Goal: Task Accomplishment & Management: Use online tool/utility

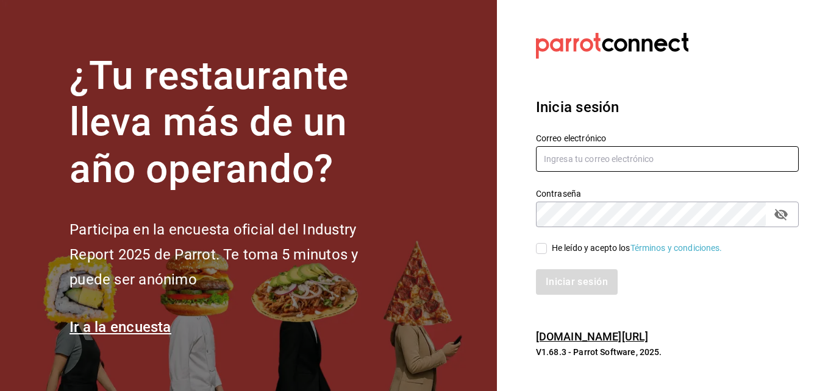
type input "hugo.cordero@grupocosteno.com"
click at [542, 251] on input "He leído y acepto los Términos y condiciones." at bounding box center [541, 248] width 11 height 11
checkbox input "true"
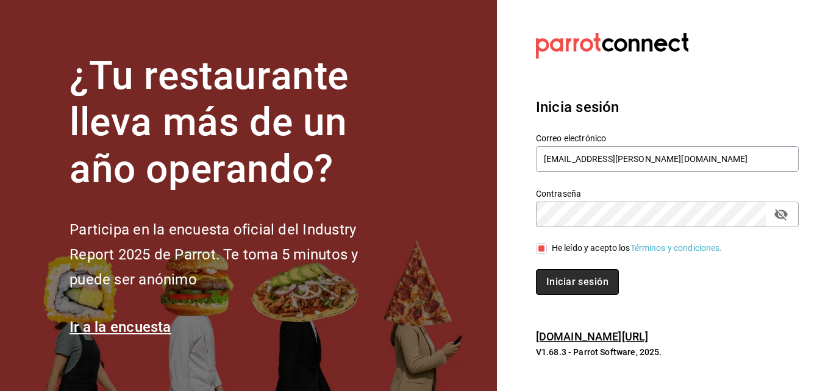
click at [556, 274] on button "Iniciar sesión" at bounding box center [577, 282] width 83 height 26
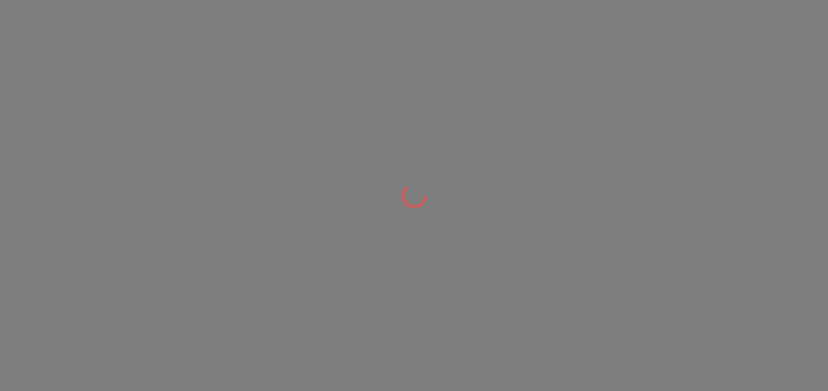
click at [550, 285] on div at bounding box center [414, 195] width 828 height 391
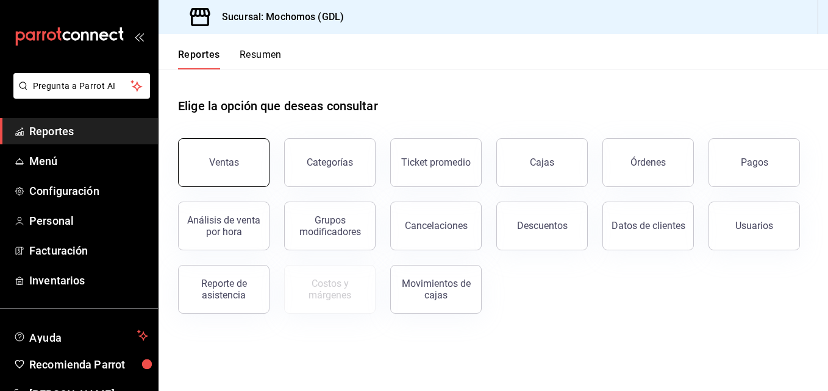
click at [251, 173] on button "Ventas" at bounding box center [223, 162] width 91 height 49
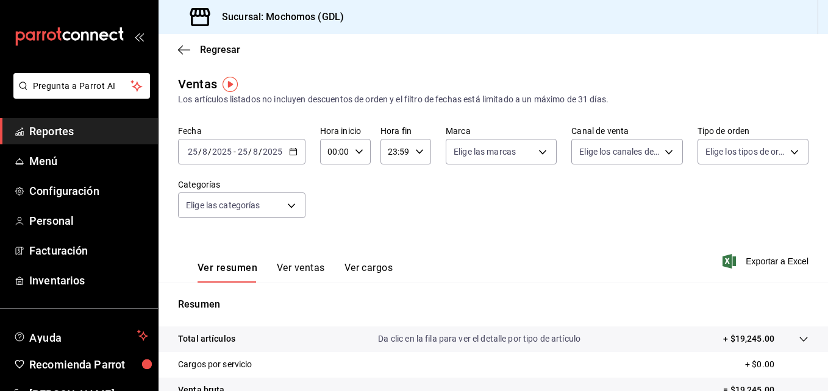
click at [296, 151] on icon "button" at bounding box center [293, 152] width 9 height 9
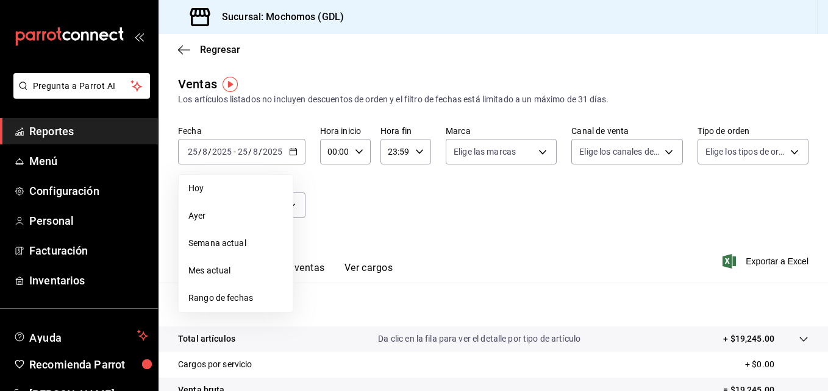
click at [244, 299] on span "Rango de fechas" at bounding box center [235, 298] width 94 height 13
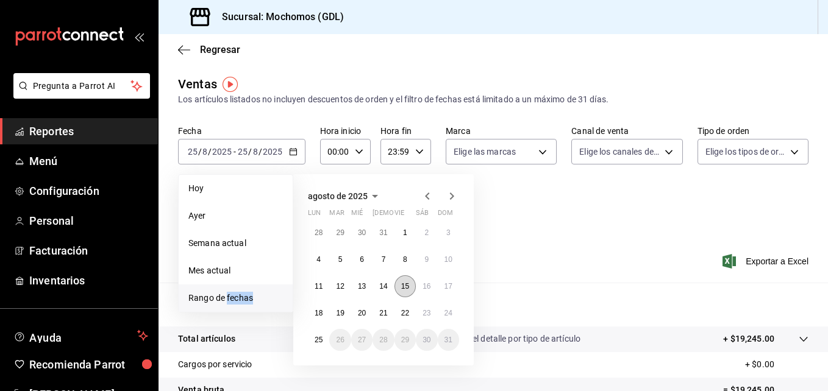
click at [405, 291] on button "15" at bounding box center [404, 287] width 21 height 22
click at [405, 292] on button "15" at bounding box center [404, 287] width 21 height 22
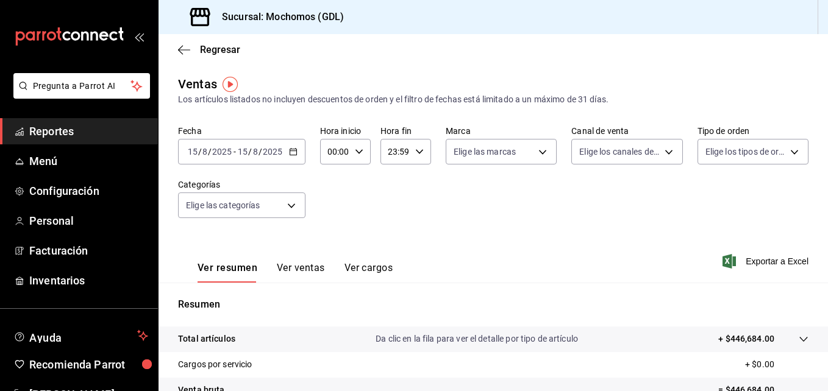
click at [290, 158] on div "[DATE] [DATE] - [DATE] [DATE]" at bounding box center [241, 152] width 127 height 26
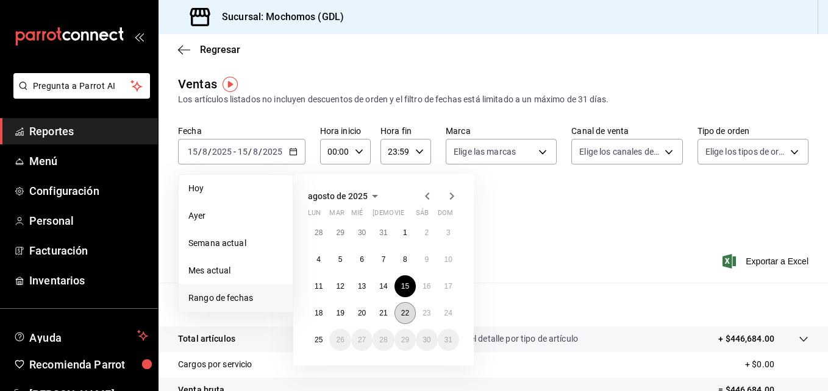
click at [400, 316] on button "22" at bounding box center [404, 313] width 21 height 22
click at [420, 313] on button "23" at bounding box center [426, 313] width 21 height 22
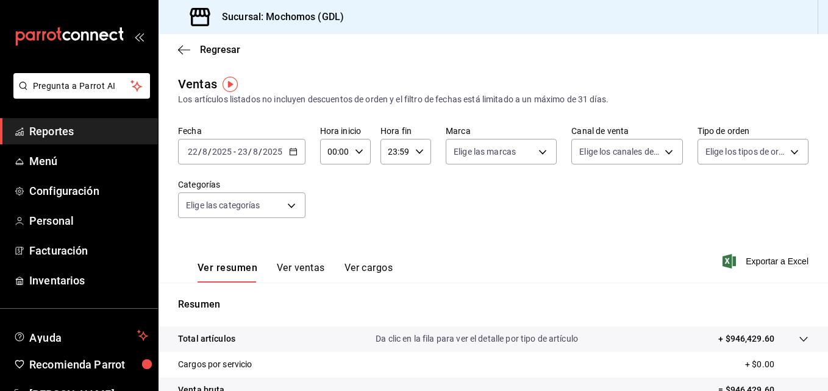
click at [358, 154] on icon "button" at bounding box center [359, 152] width 9 height 9
click at [340, 176] on button "00" at bounding box center [332, 183] width 20 height 24
click at [331, 187] on span "05" at bounding box center [331, 183] width 5 height 10
type input "05:00"
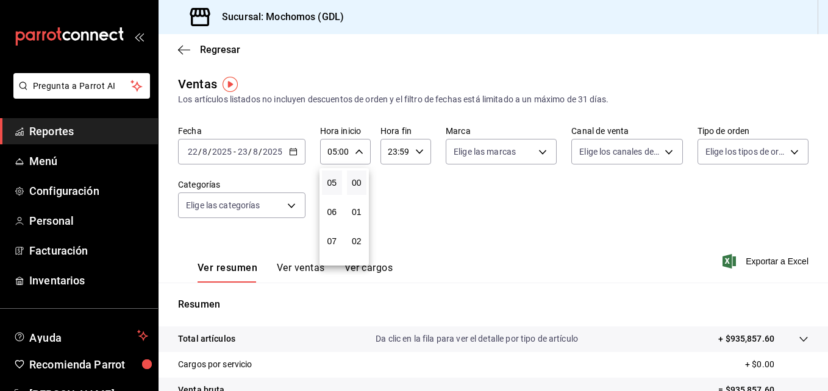
click at [534, 149] on div at bounding box center [414, 195] width 828 height 391
click at [356, 155] on icon "button" at bounding box center [359, 152] width 9 height 9
click at [416, 154] on div at bounding box center [414, 195] width 828 height 391
click at [416, 154] on \(Stroke\) "button" at bounding box center [419, 151] width 7 height 4
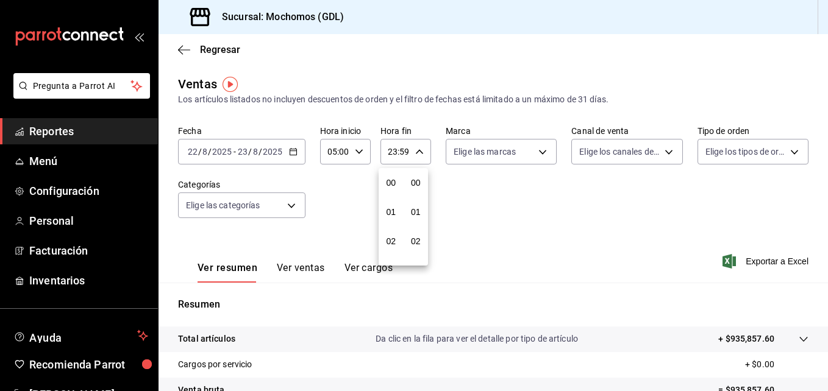
scroll to position [1658, 0]
click at [388, 194] on span "21" at bounding box center [390, 193] width 5 height 10
type input "21:59"
click at [391, 183] on span "00" at bounding box center [390, 183] width 5 height 10
type input "00:59"
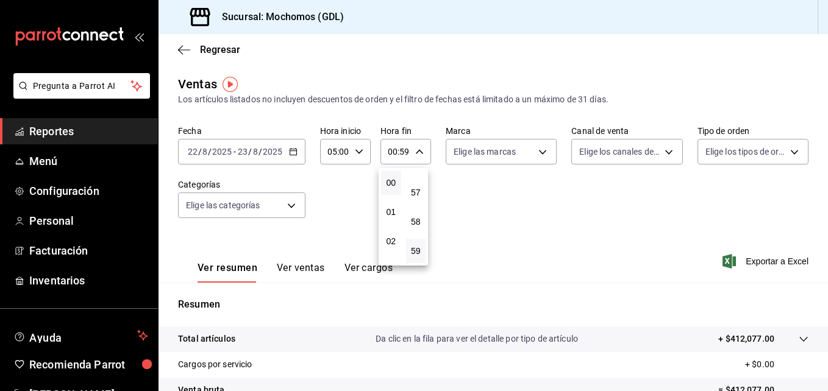
click at [475, 169] on div at bounding box center [414, 195] width 828 height 391
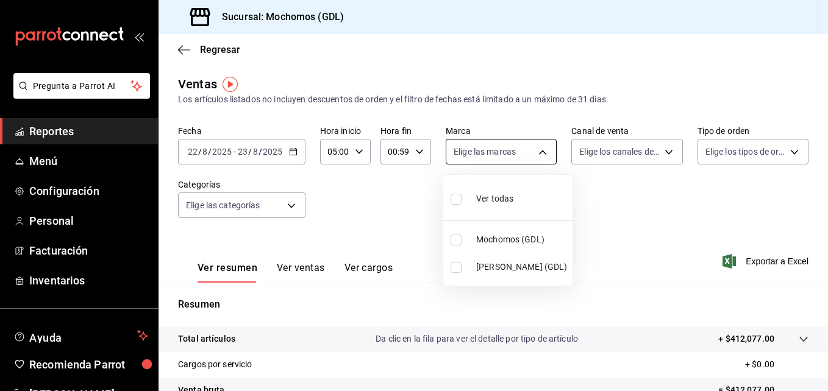
click at [500, 157] on body "Pregunta a Parrot AI Reportes Menú Configuración Personal Facturación Inventari…" at bounding box center [414, 195] width 828 height 391
click at [475, 265] on li "[PERSON_NAME] (GDL)" at bounding box center [507, 267] width 129 height 27
type input "9cac9703-0c5a-4d8b-addd-5b6b571d65b9"
checkbox input "true"
drag, startPoint x: 817, startPoint y: 210, endPoint x: 825, endPoint y: 277, distance: 67.5
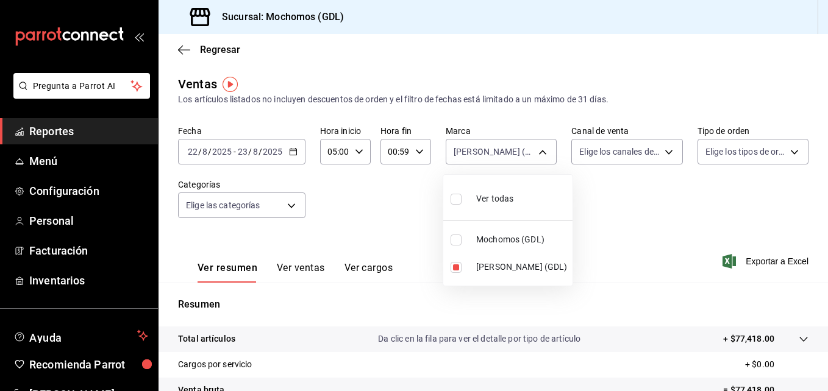
click at [825, 277] on div at bounding box center [414, 195] width 828 height 391
click at [825, 277] on div "Ver todas Mochomos (GDL) [PERSON_NAME] (GDL)" at bounding box center [414, 195] width 828 height 391
click at [419, 149] on icon "button" at bounding box center [419, 152] width 9 height 9
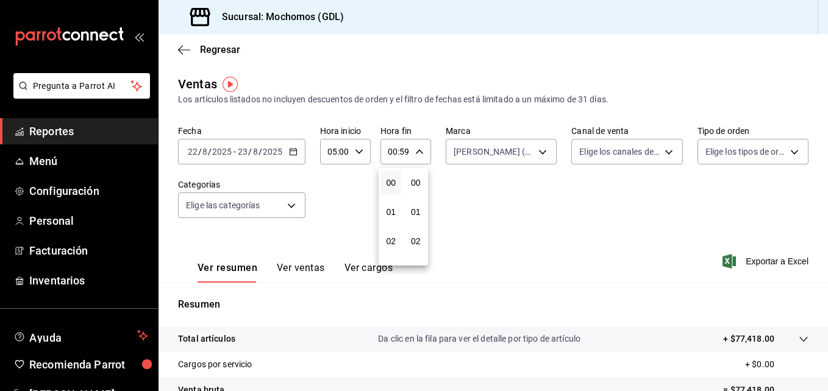
scroll to position [1658, 0]
click at [389, 216] on div "00 01 02 03 04 05 06 07 08 09 10 11 12 13 14 15 16 17 18 19 20 21 22 23" at bounding box center [391, 217] width 25 height 98
click at [388, 221] on span "03" at bounding box center [390, 222] width 5 height 10
type input "03:59"
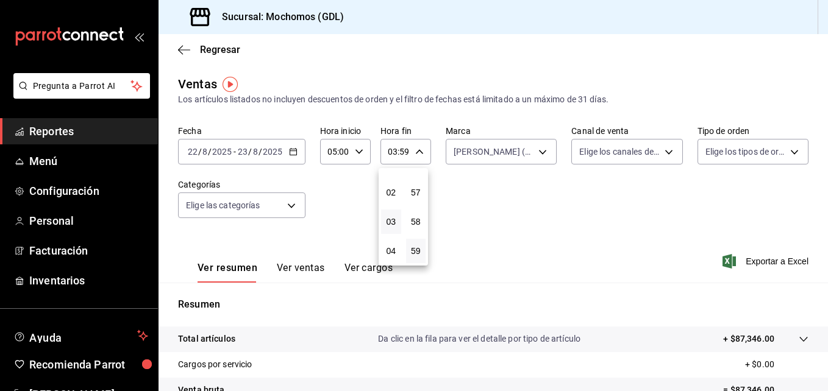
click at [494, 210] on div at bounding box center [414, 195] width 828 height 391
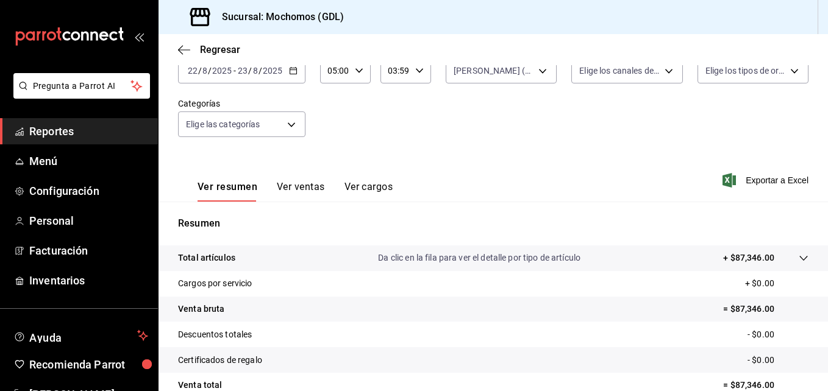
scroll to position [71, 0]
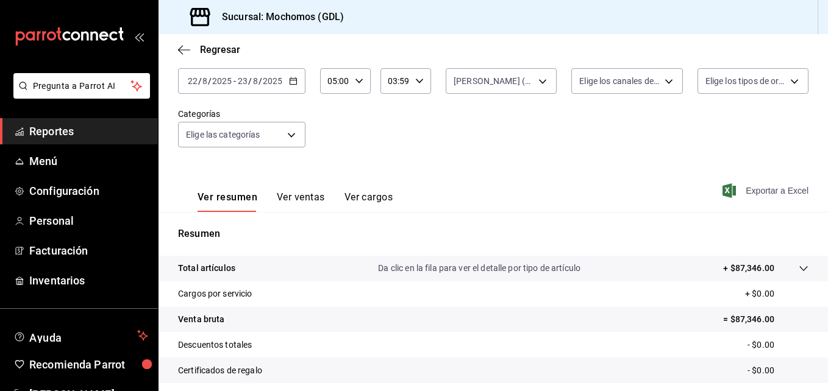
click at [740, 193] on span "Exportar a Excel" at bounding box center [767, 190] width 84 height 15
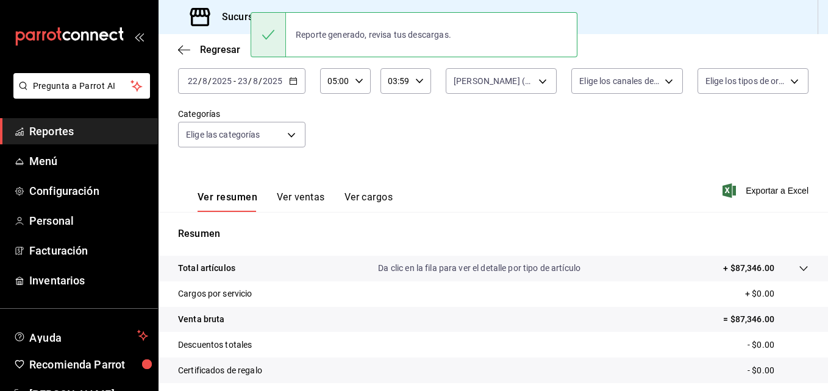
click at [291, 80] on \(Stroke\) "button" at bounding box center [293, 80] width 7 height 1
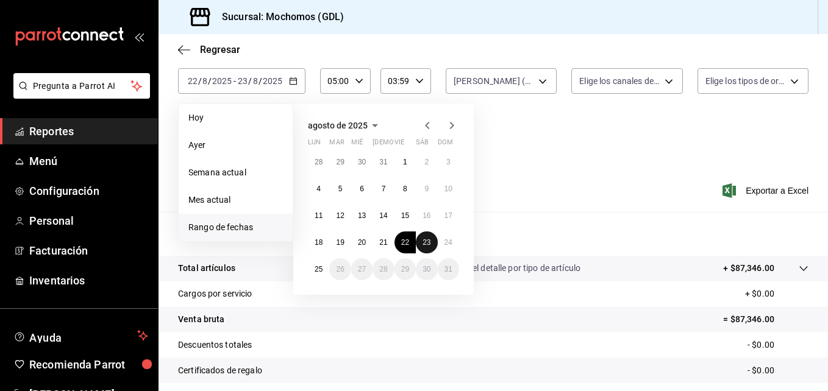
click at [424, 243] on abbr "23" at bounding box center [426, 242] width 8 height 9
click at [446, 246] on abbr "24" at bounding box center [448, 242] width 8 height 9
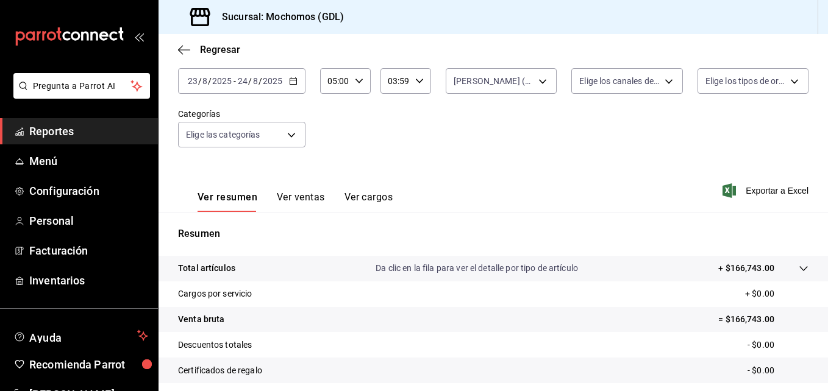
scroll to position [193, 0]
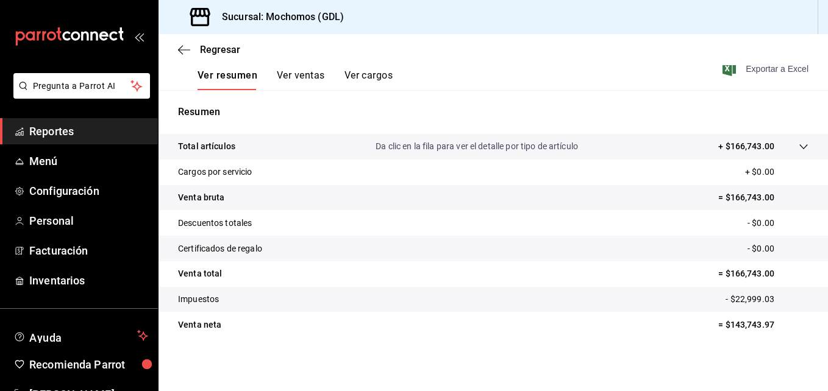
click at [727, 66] on icon "button" at bounding box center [728, 69] width 13 height 15
click at [433, 100] on div "Resumen Total artículos Da clic en la fila para ver el detalle por tipo de artí…" at bounding box center [492, 221] width 669 height 262
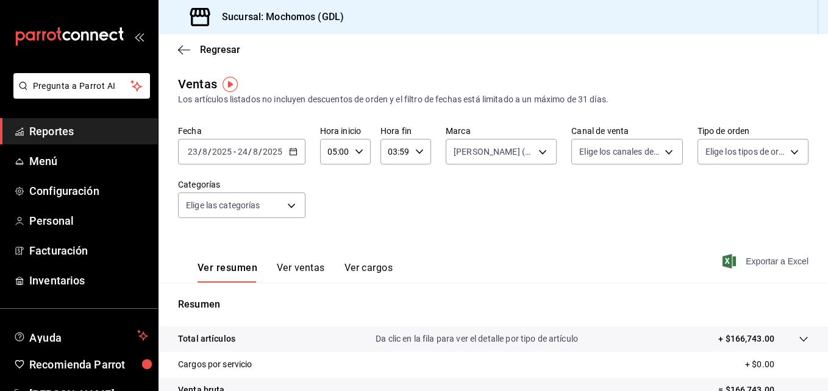
click at [291, 157] on div "[DATE] [DATE] - [DATE] [DATE]" at bounding box center [241, 152] width 127 height 26
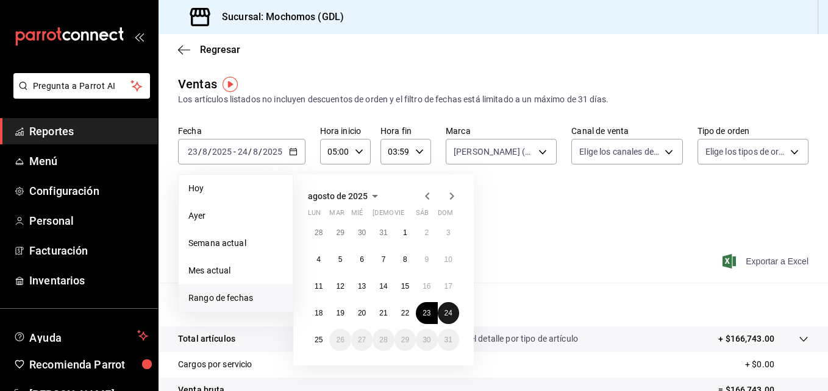
click at [447, 320] on button "24" at bounding box center [448, 313] width 21 height 22
click at [318, 339] on abbr "25" at bounding box center [319, 340] width 8 height 9
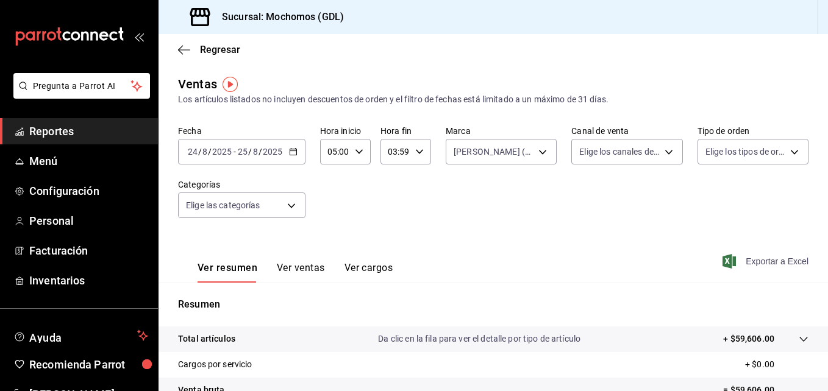
click at [736, 264] on span "Exportar a Excel" at bounding box center [767, 261] width 84 height 15
